Goal: Task Accomplishment & Management: Manage account settings

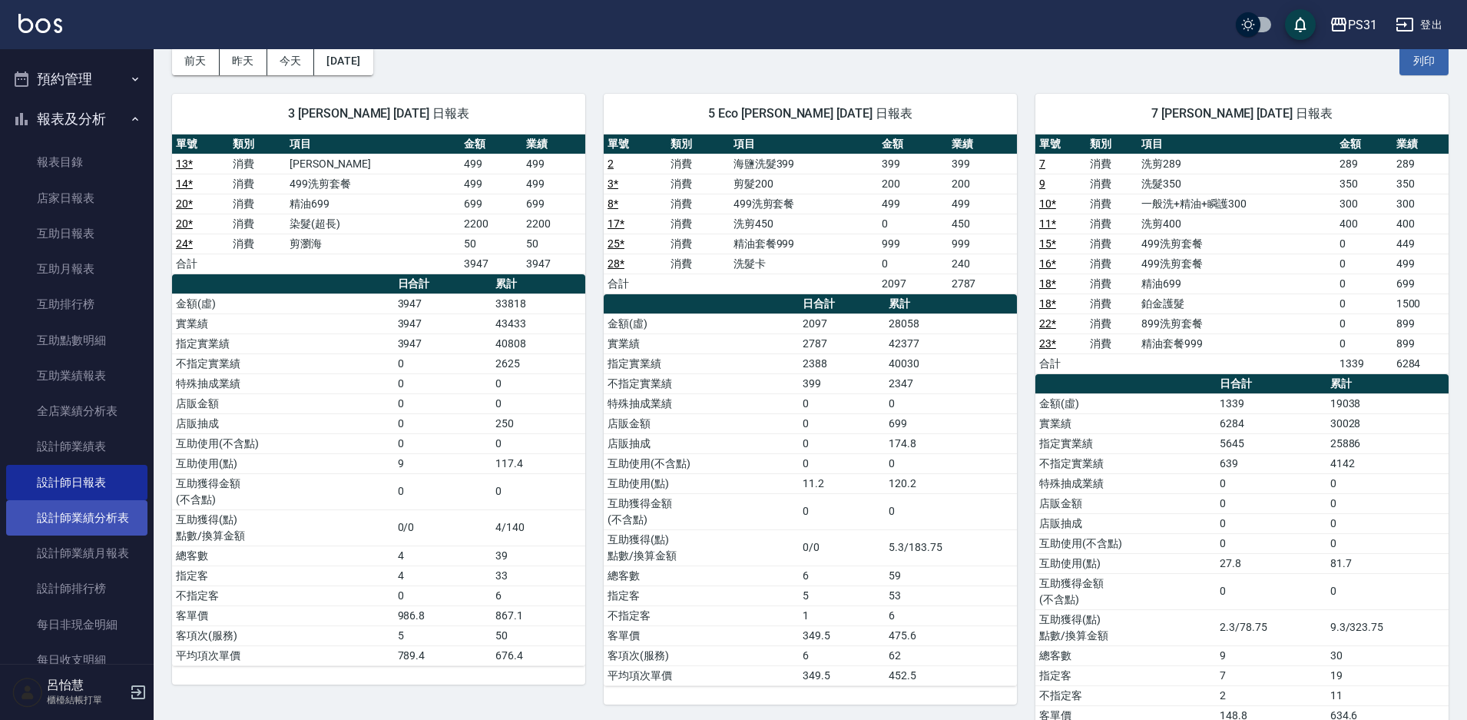
scroll to position [528, 0]
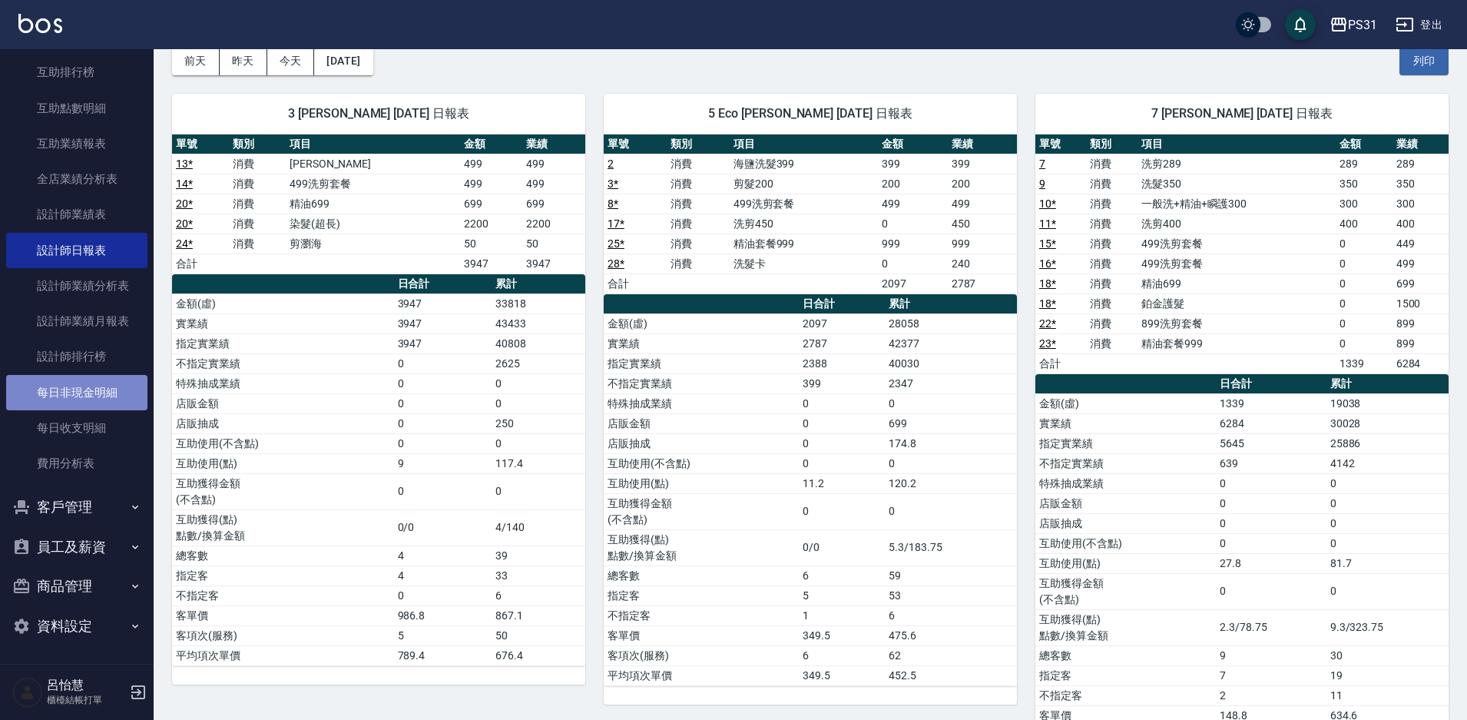
click at [83, 387] on link "每日非現金明細" at bounding box center [76, 392] width 141 height 35
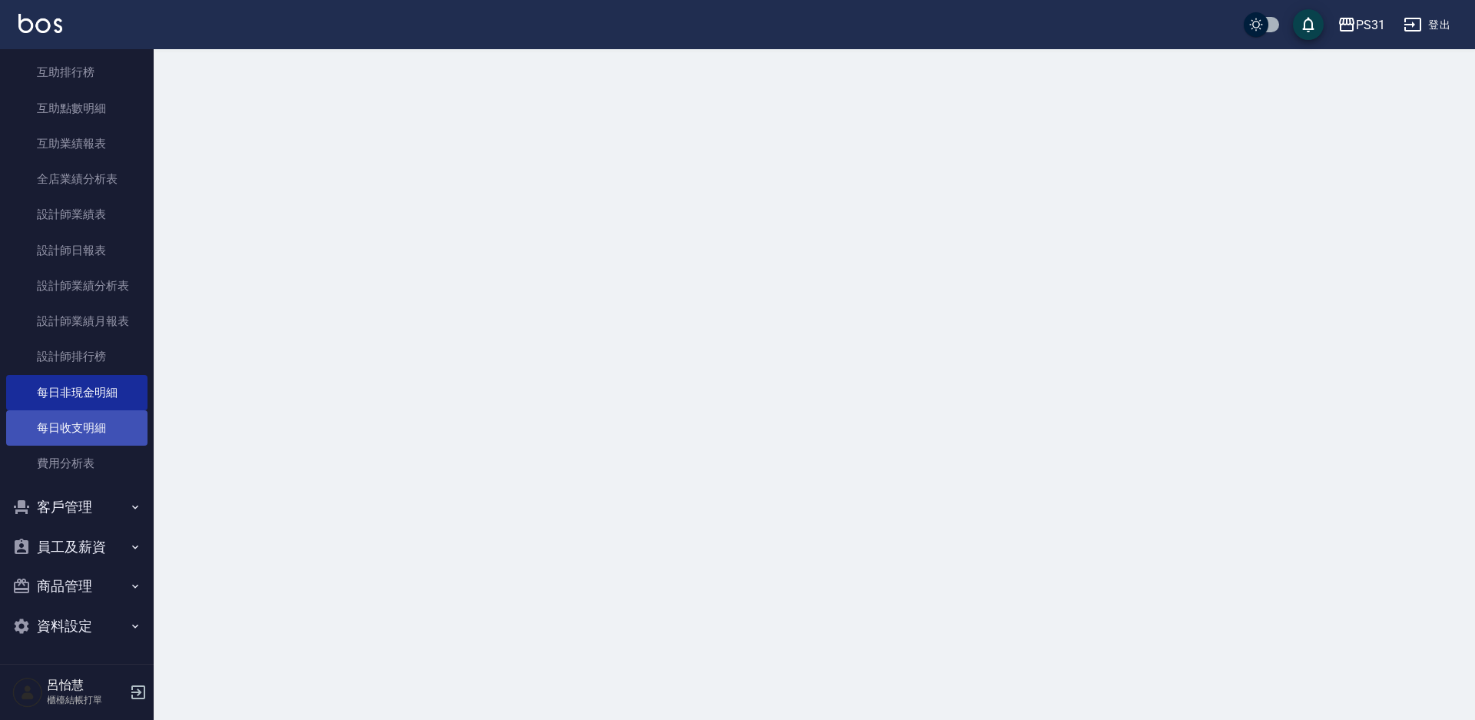
click at [93, 425] on link "每日收支明細" at bounding box center [76, 427] width 141 height 35
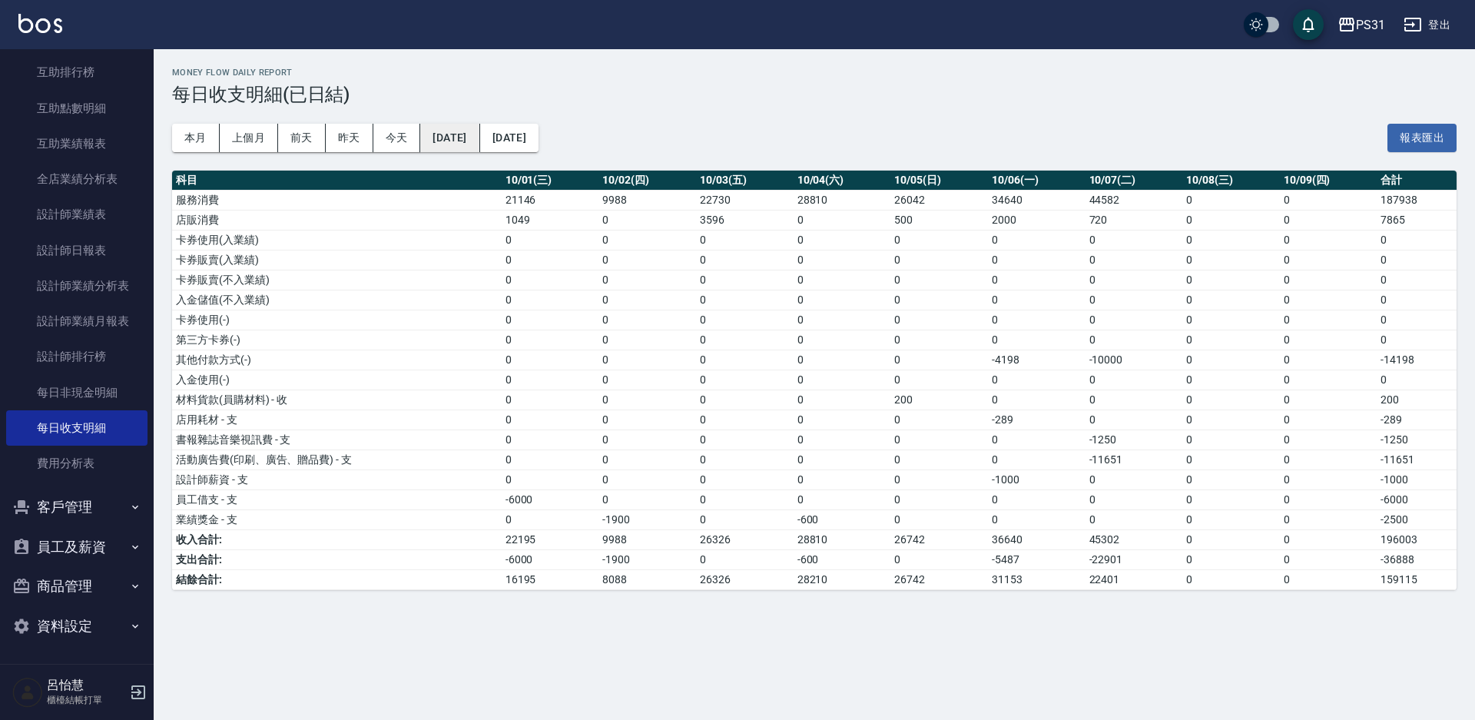
click at [452, 140] on button "[DATE]" at bounding box center [449, 138] width 59 height 28
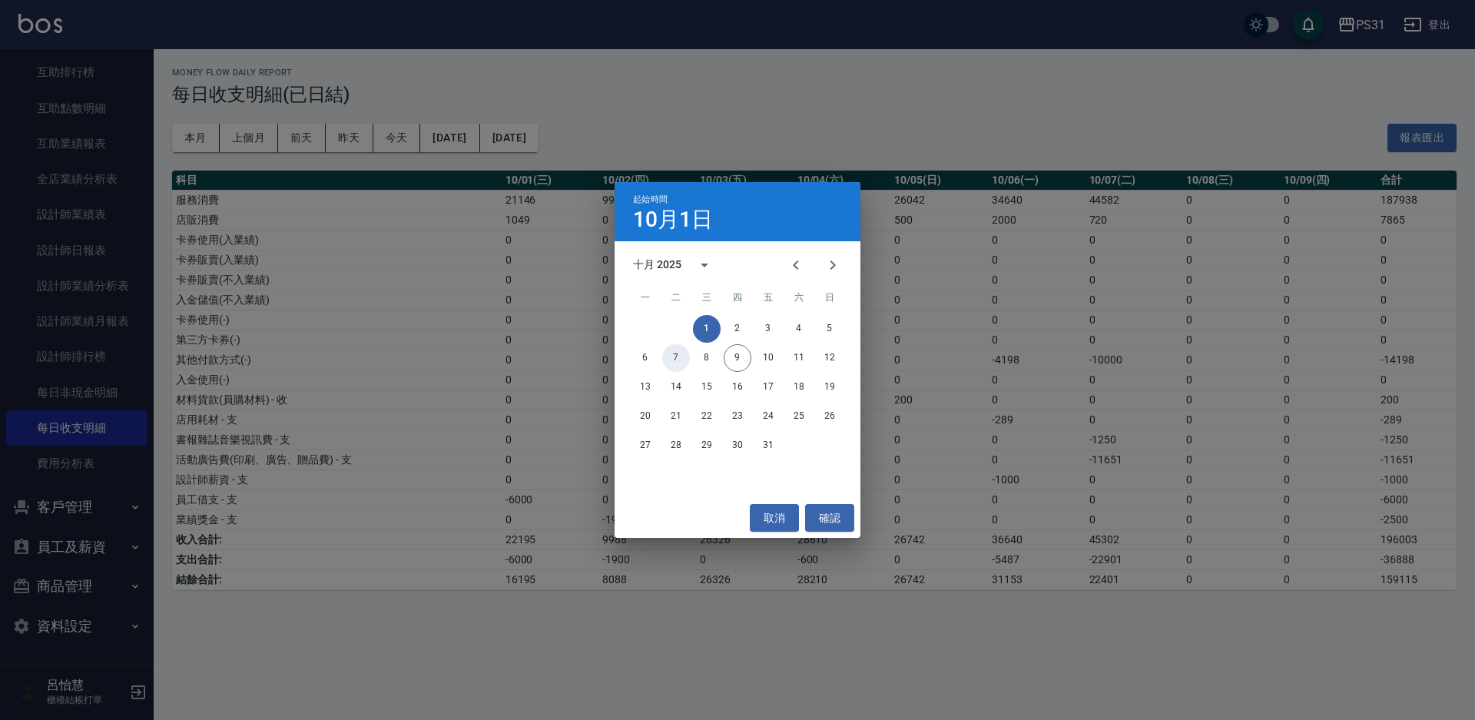
click at [679, 356] on button "7" at bounding box center [676, 358] width 28 height 28
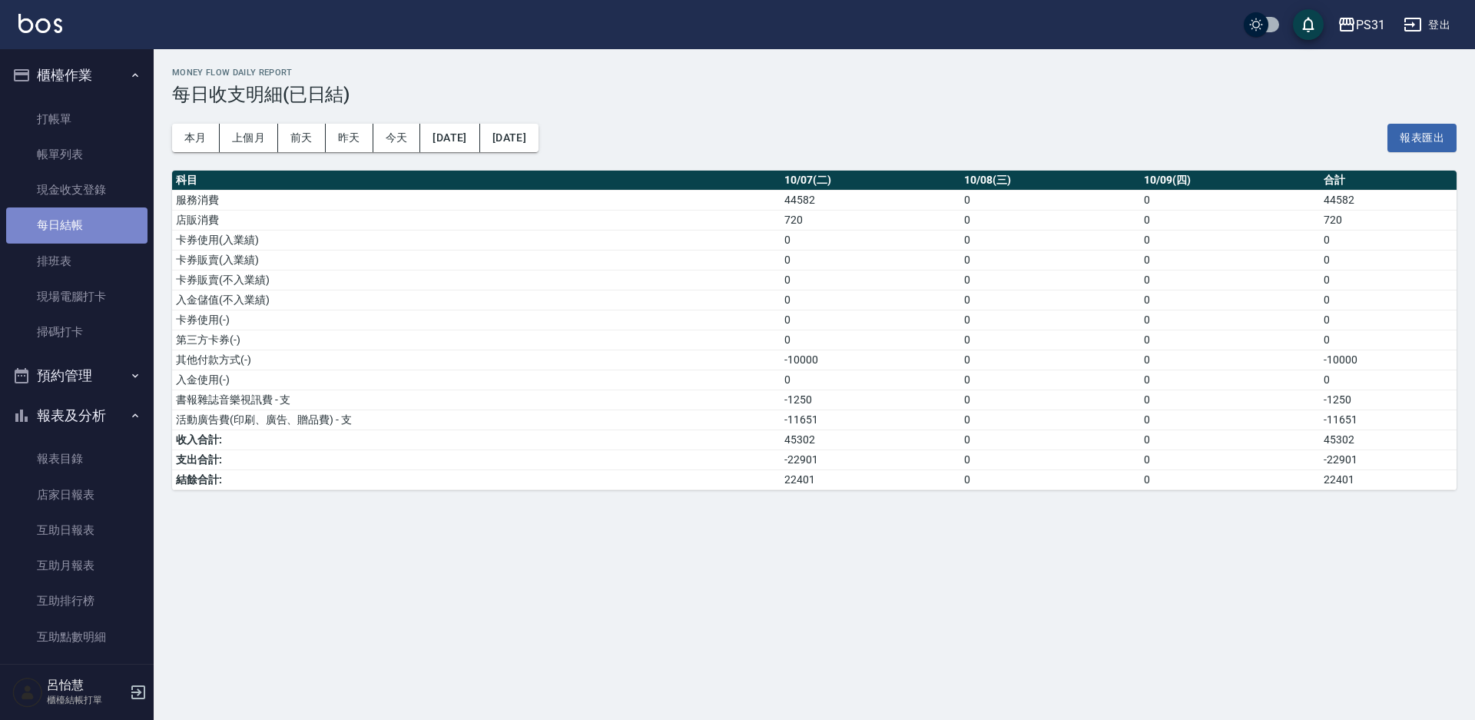
click at [96, 230] on link "每日結帳" at bounding box center [76, 224] width 141 height 35
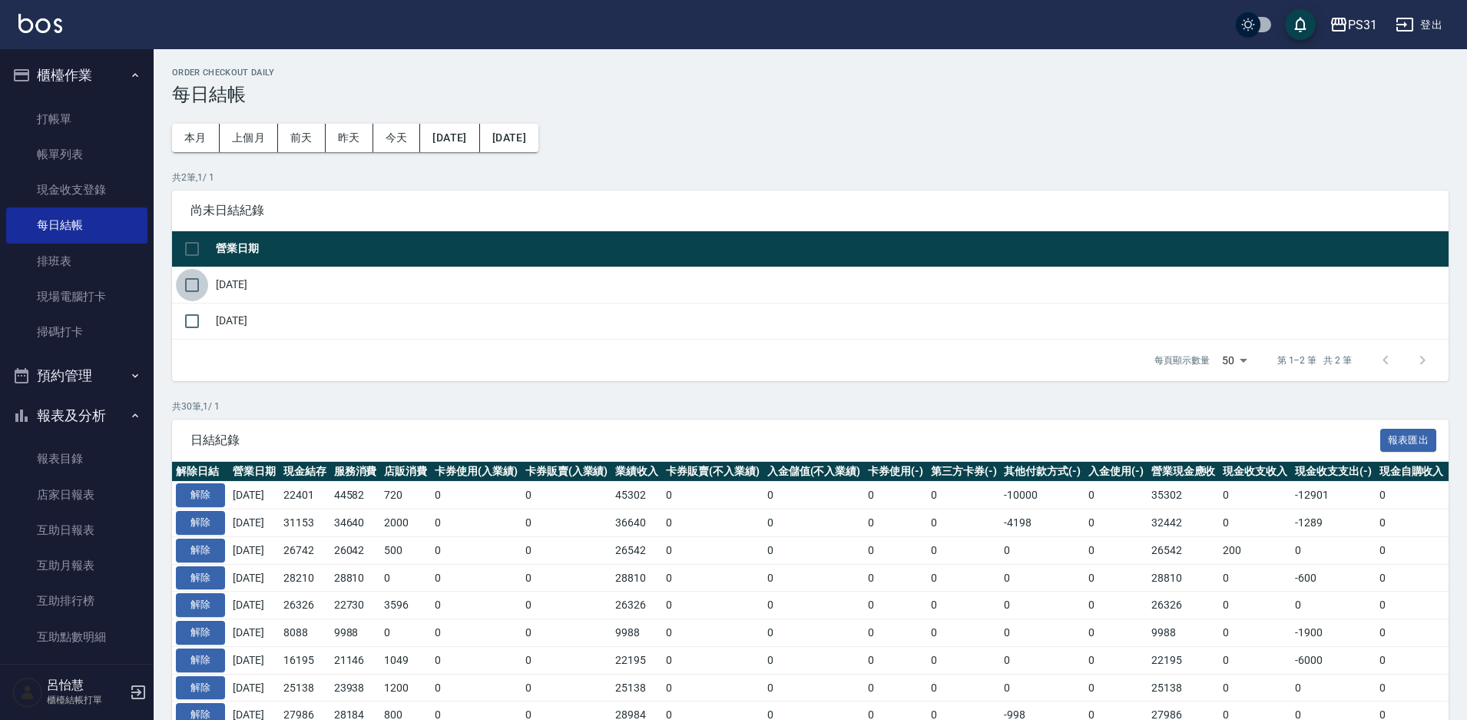
click at [190, 290] on input "checkbox" at bounding box center [192, 285] width 32 height 32
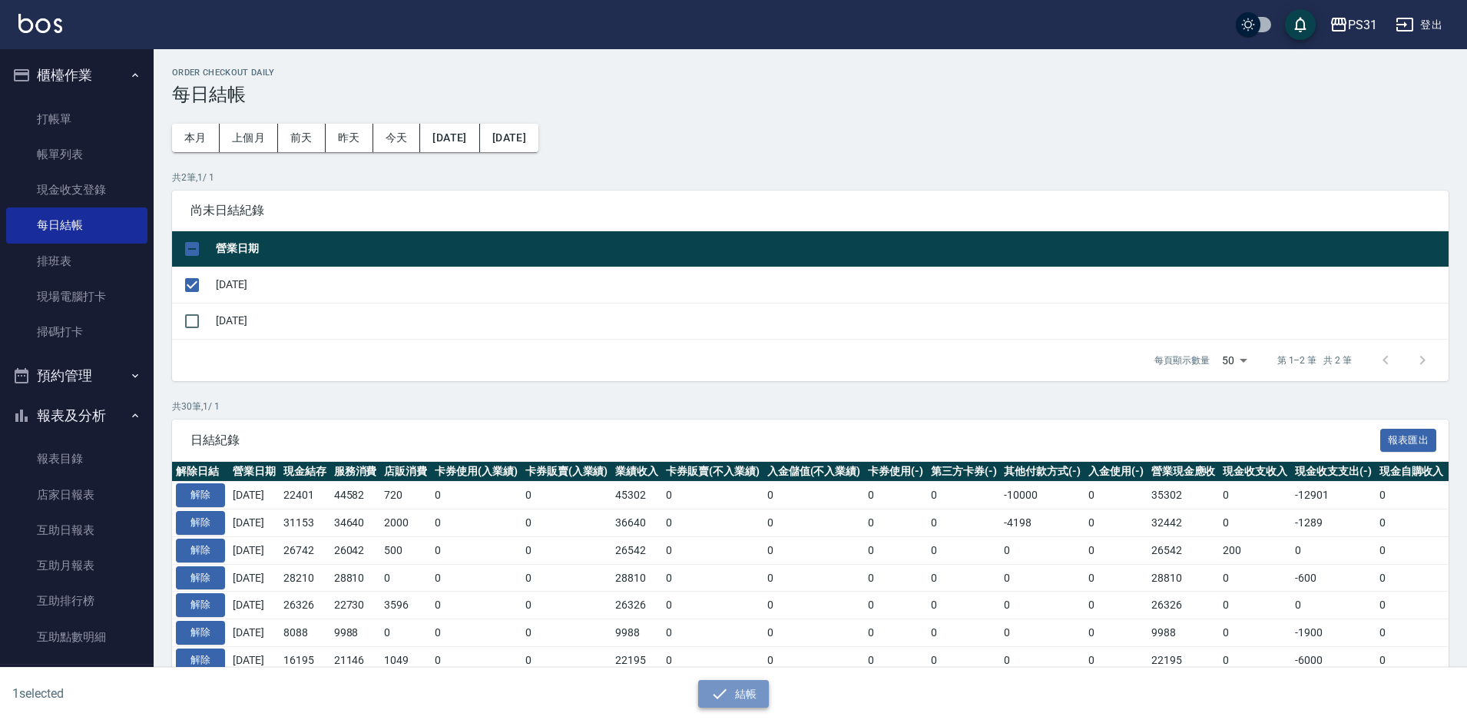
click at [734, 696] on button "結帳" at bounding box center [733, 694] width 71 height 28
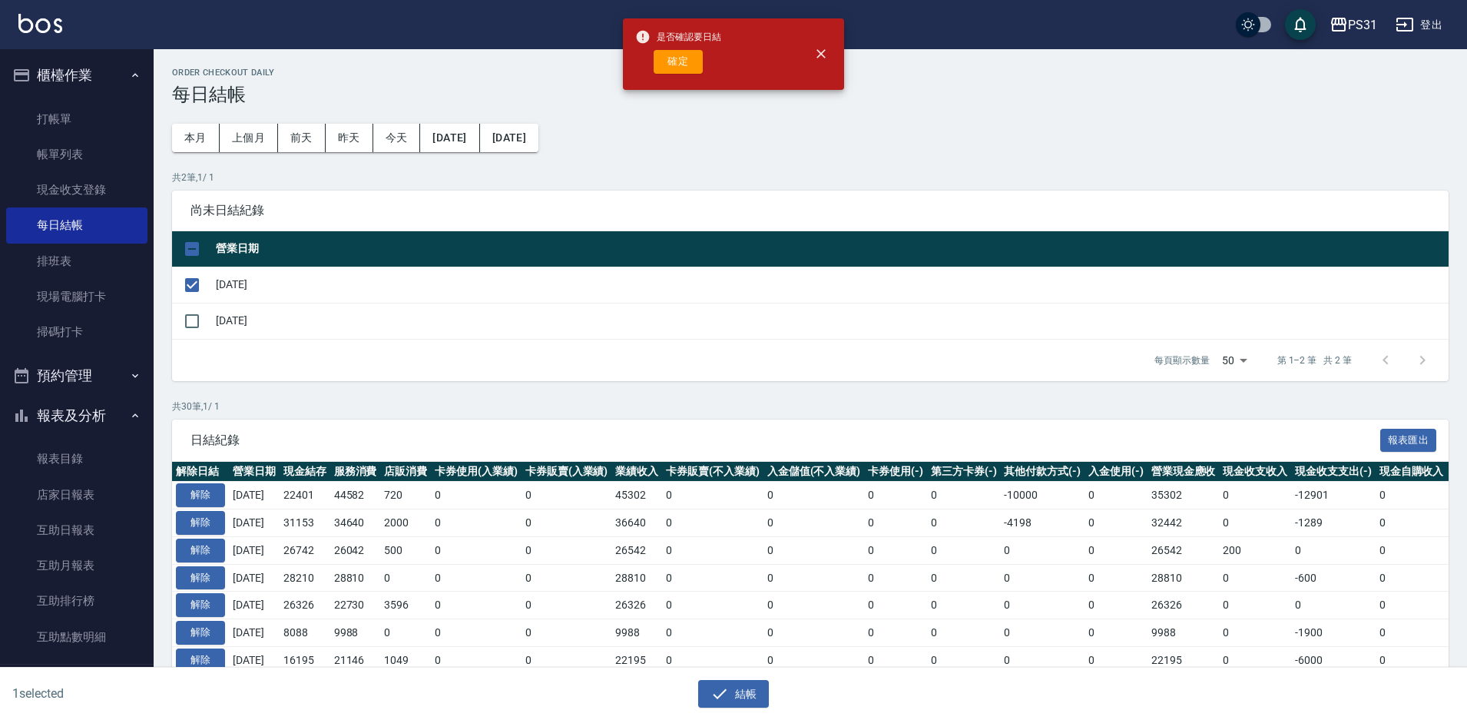
click at [673, 59] on button "確定" at bounding box center [678, 62] width 49 height 24
checkbox input "false"
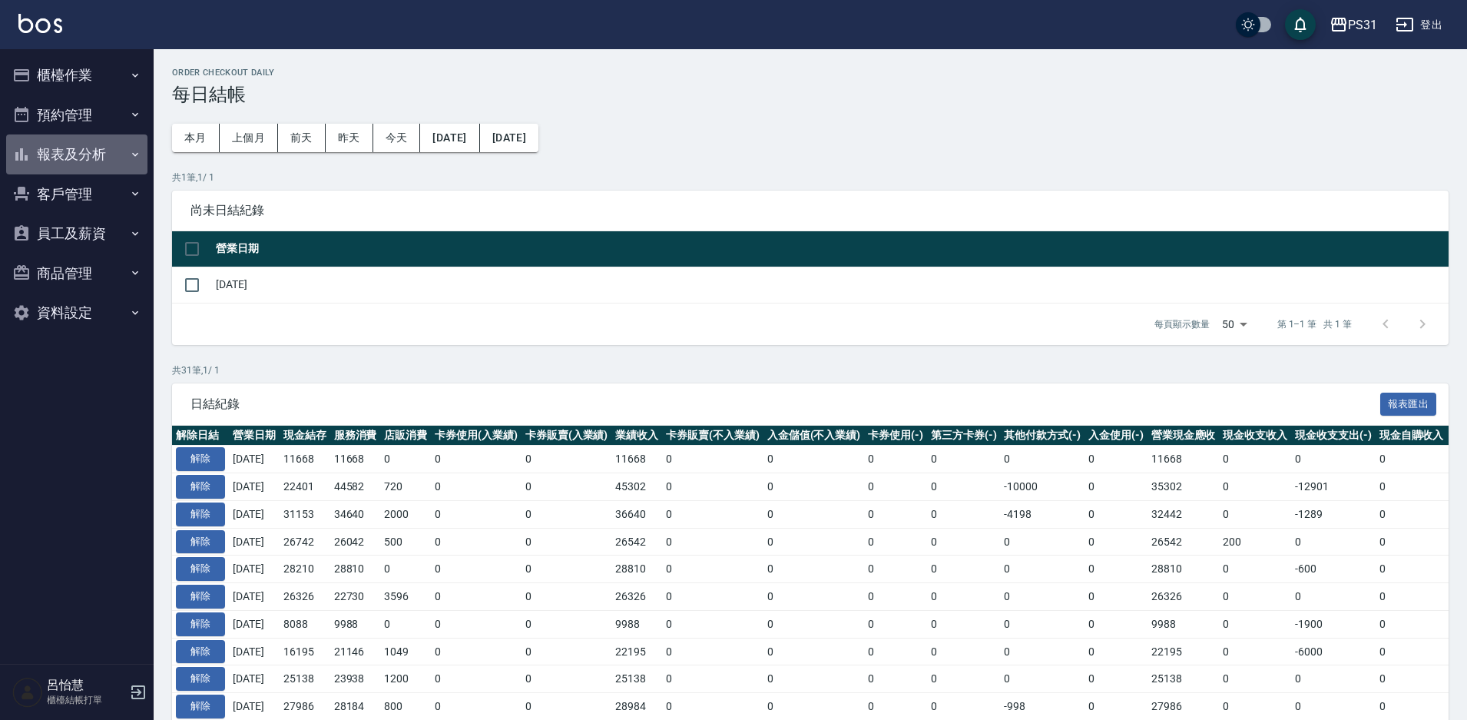
click at [91, 156] on button "報表及分析" at bounding box center [76, 154] width 141 height 40
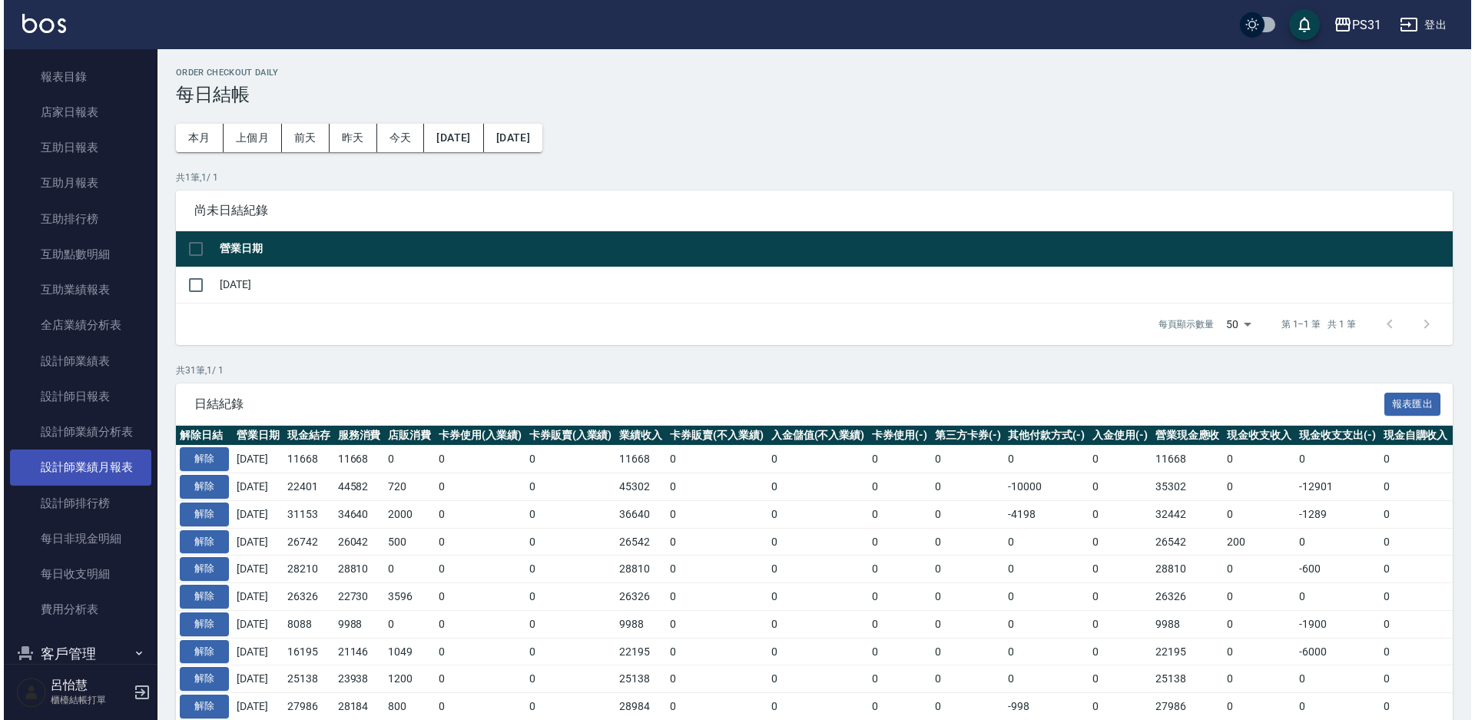
scroll to position [268, 0]
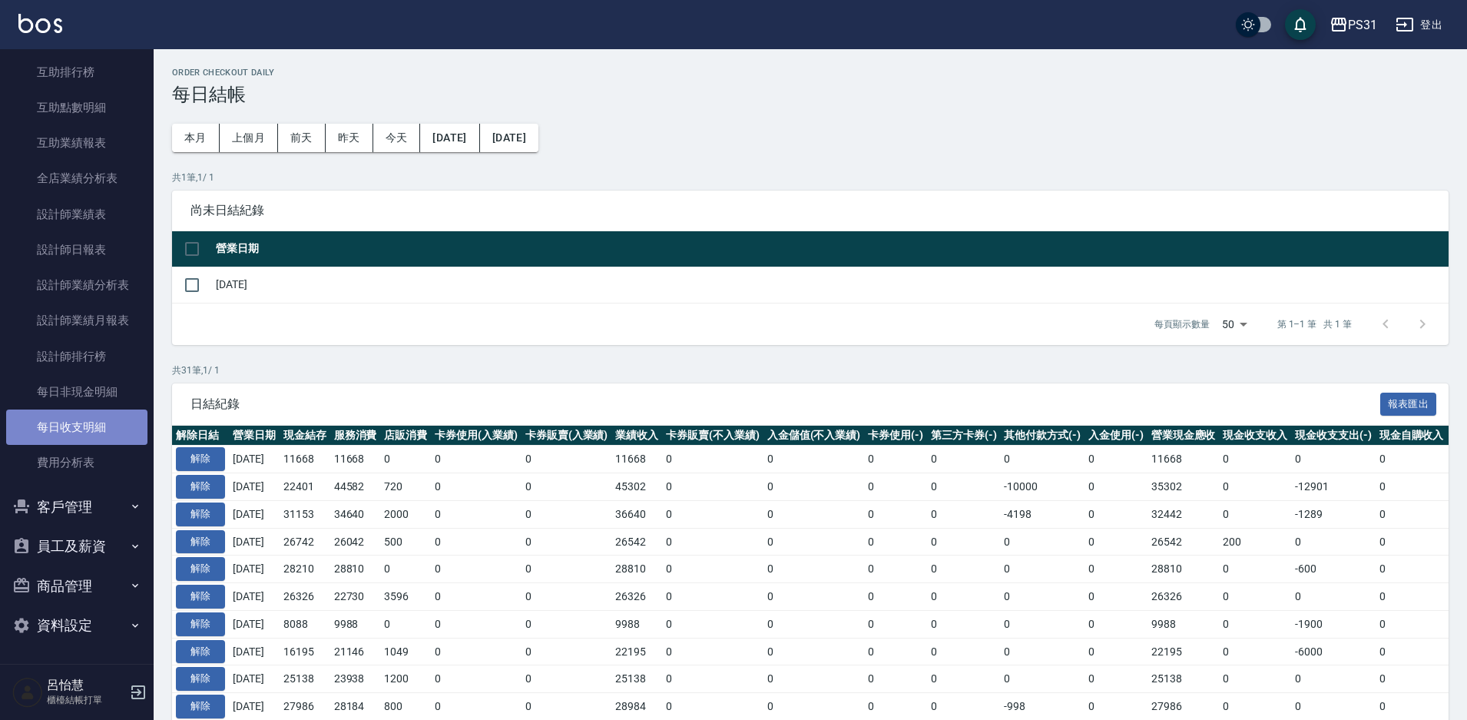
click at [111, 428] on link "每日收支明細" at bounding box center [76, 426] width 141 height 35
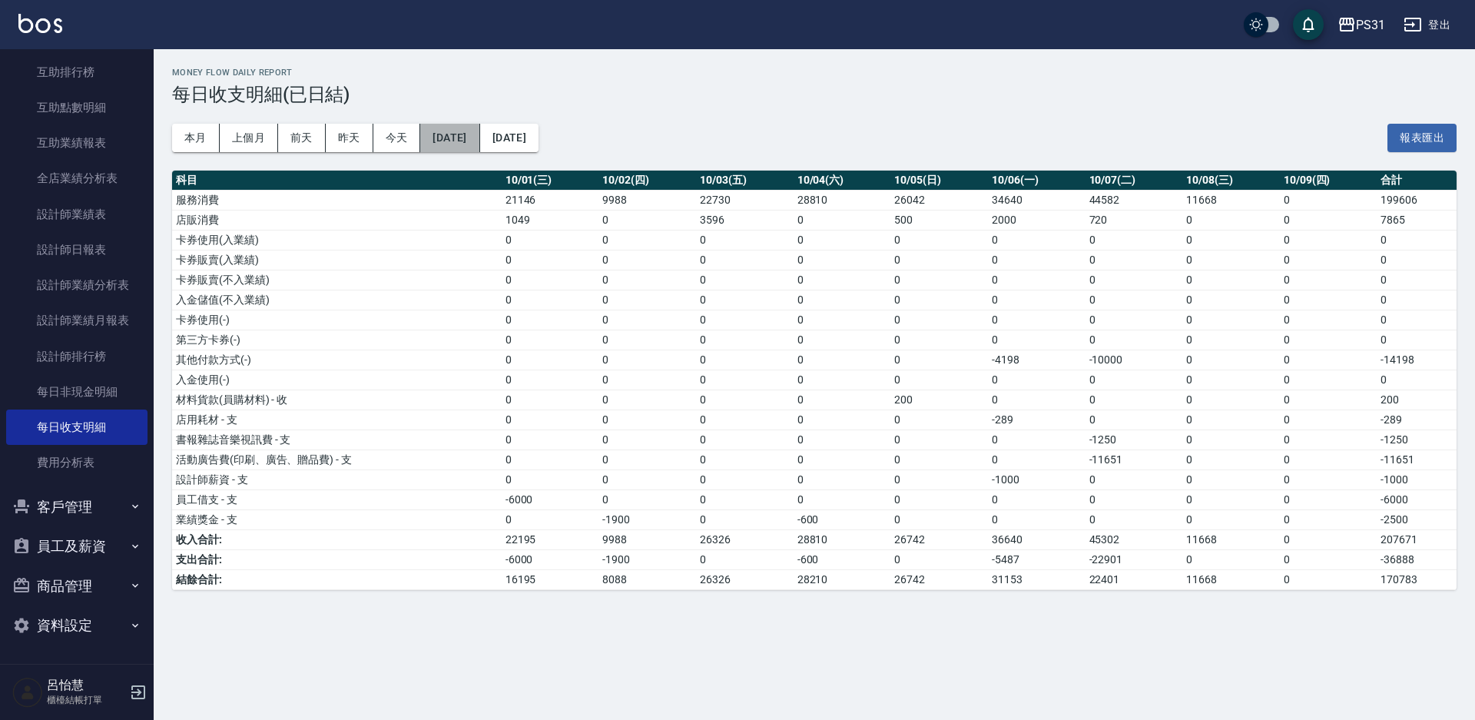
click at [460, 138] on button "[DATE]" at bounding box center [449, 138] width 59 height 28
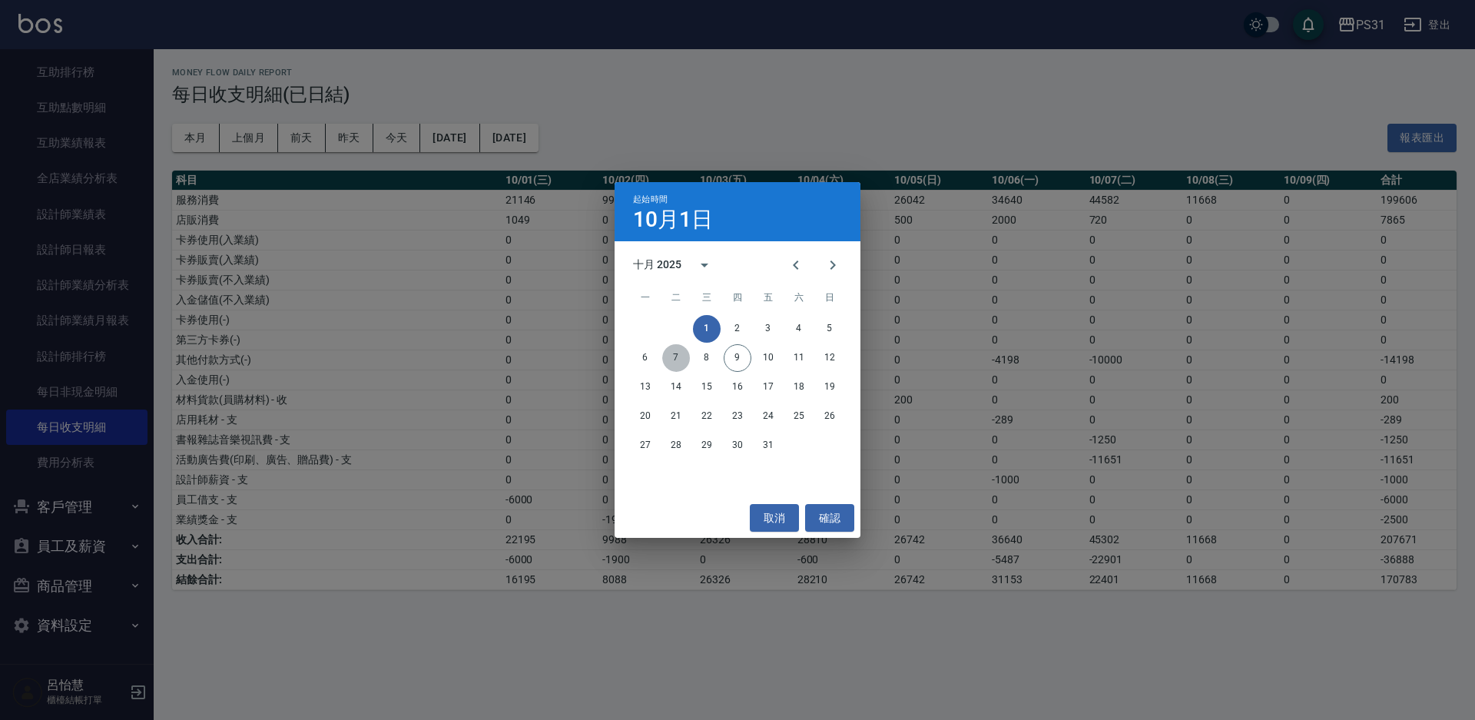
click at [677, 355] on button "7" at bounding box center [676, 358] width 28 height 28
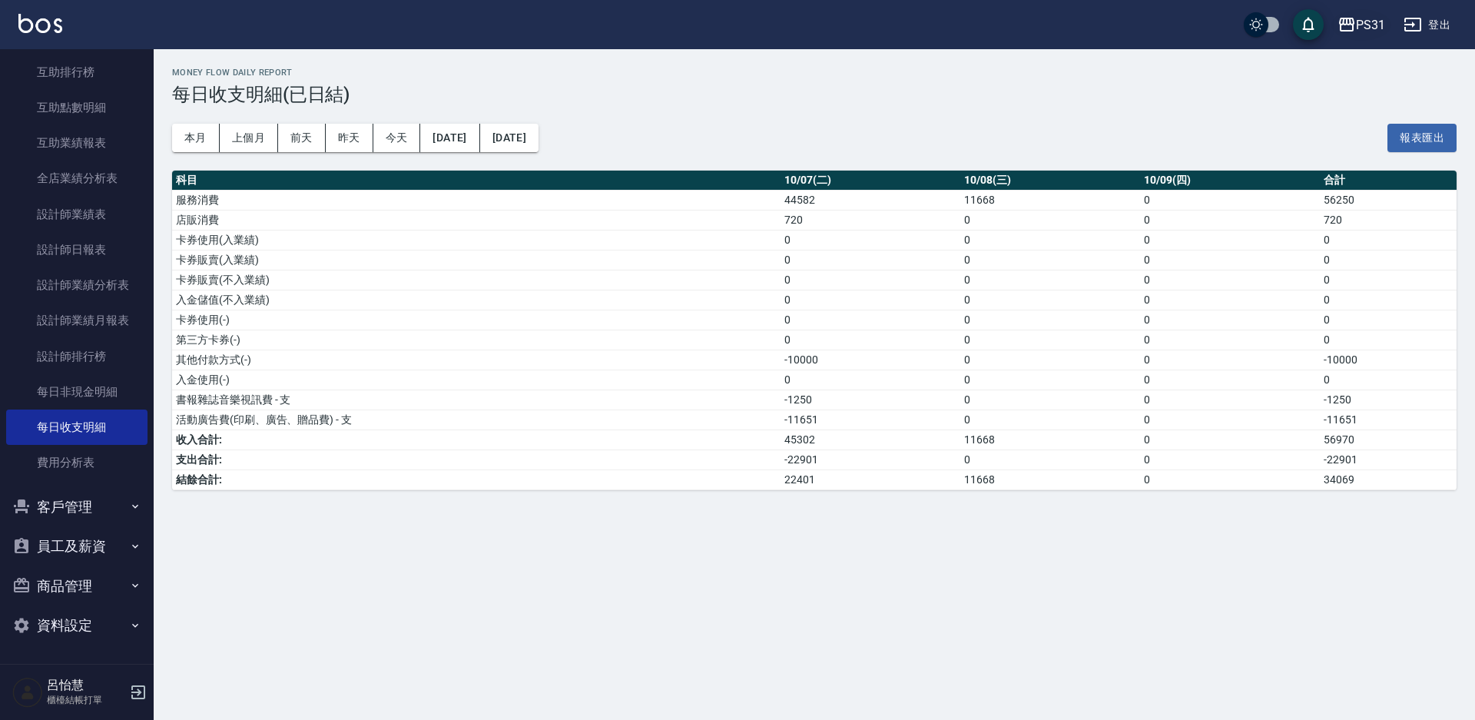
click at [1372, 32] on div "PS31" at bounding box center [1370, 24] width 29 height 19
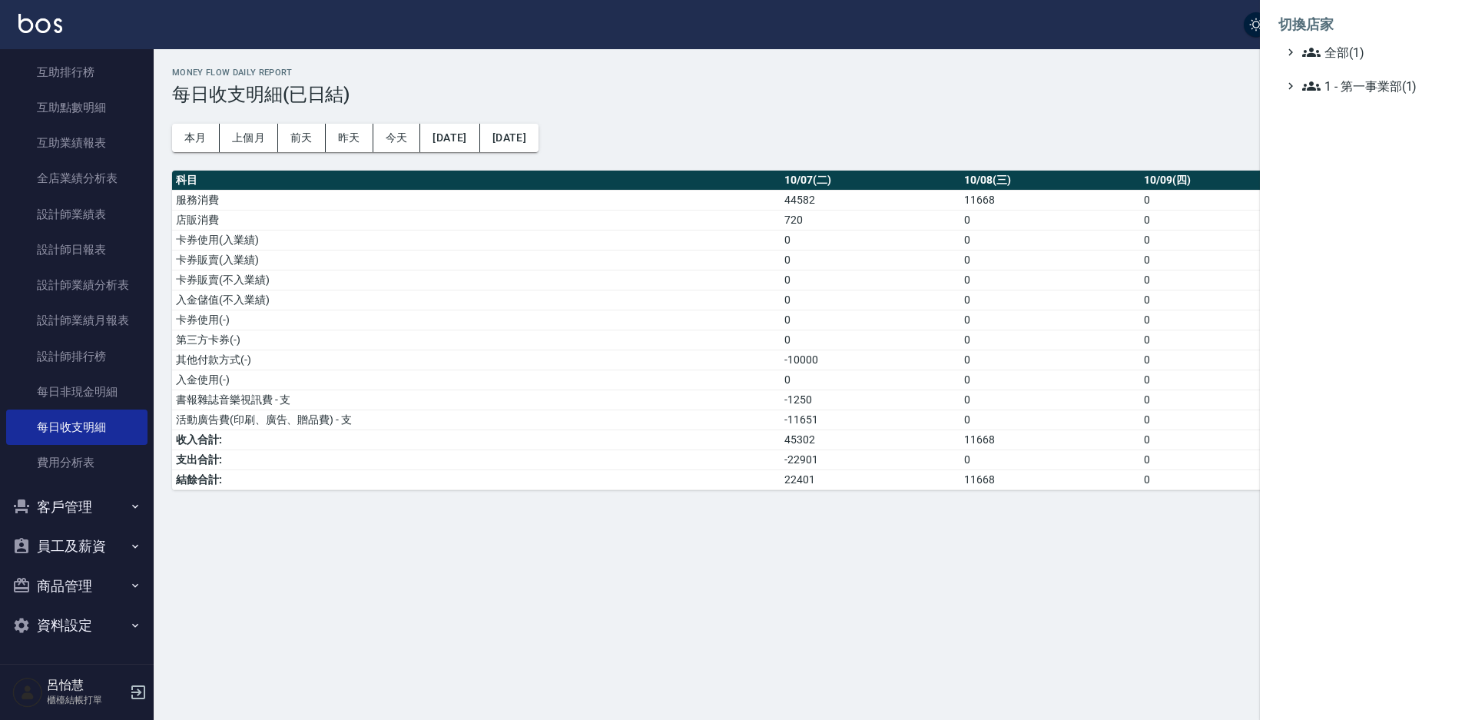
drag, startPoint x: 1377, startPoint y: 30, endPoint x: 1315, endPoint y: 0, distance: 69.1
click at [1376, 30] on li "切換店家" at bounding box center [1367, 24] width 178 height 37
